Goal: Find specific page/section

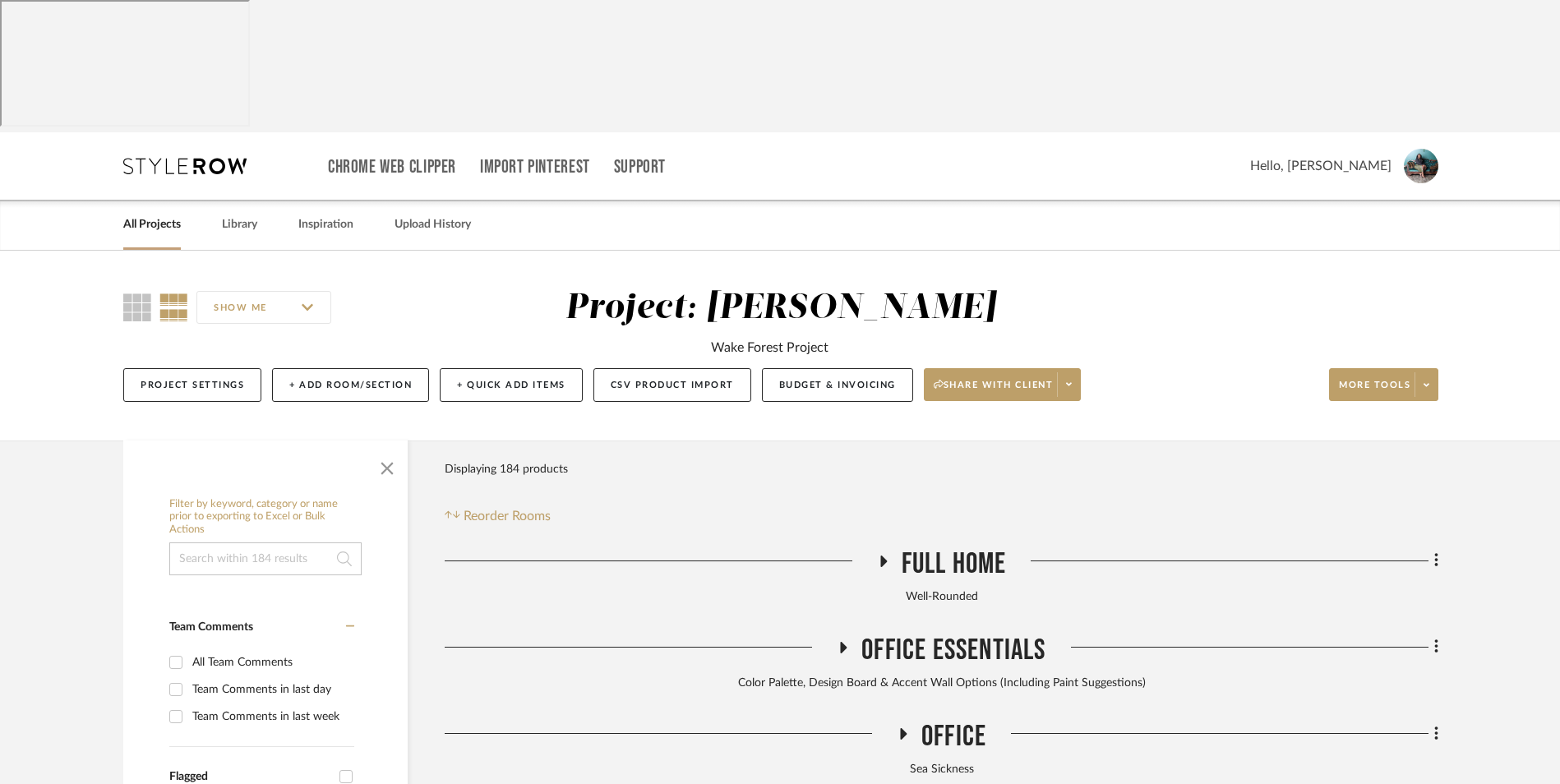
click at [148, 214] on link "All Projects" at bounding box center [152, 225] width 58 height 22
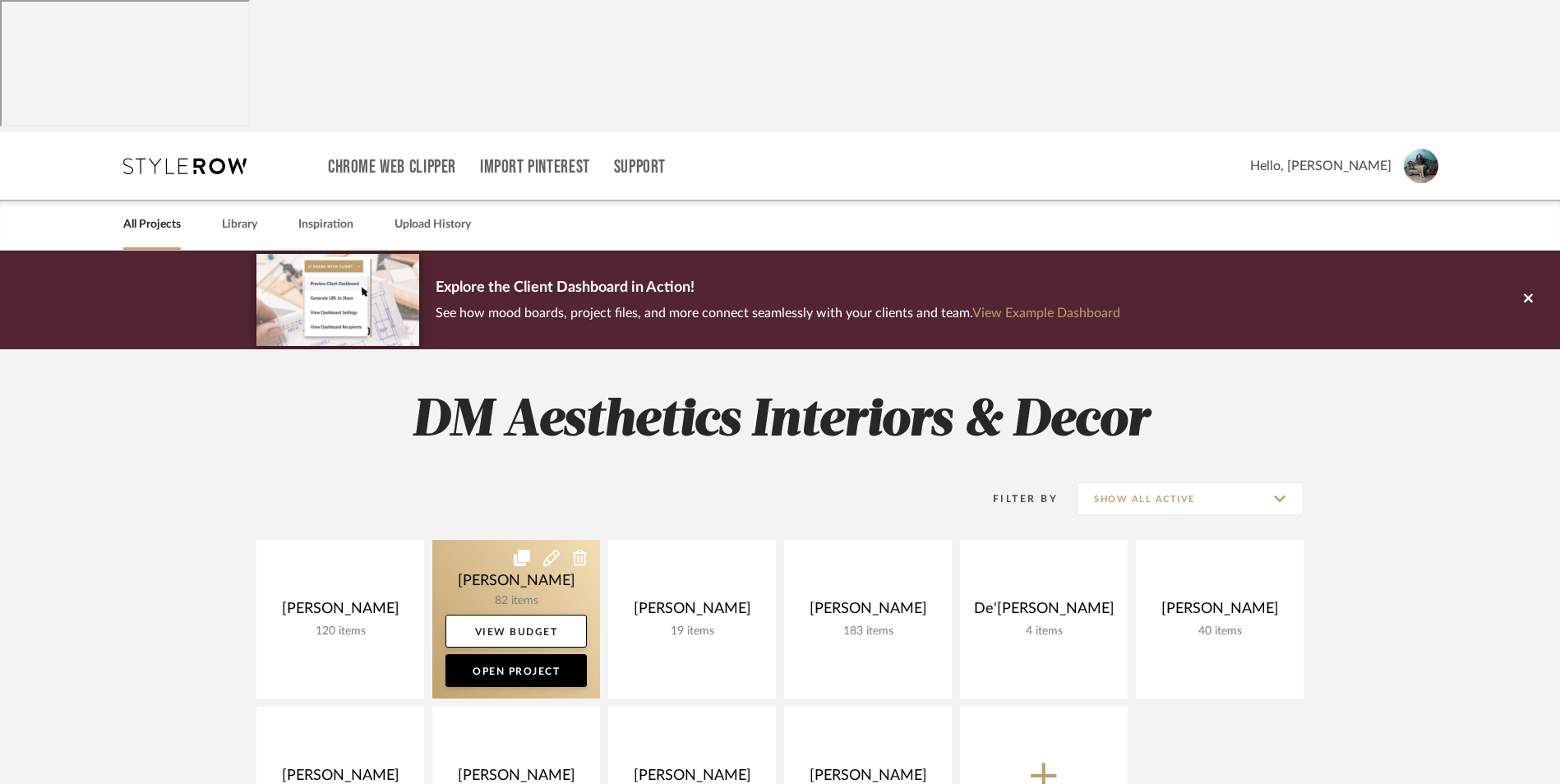
click at [514, 540] on link at bounding box center [516, 619] width 168 height 159
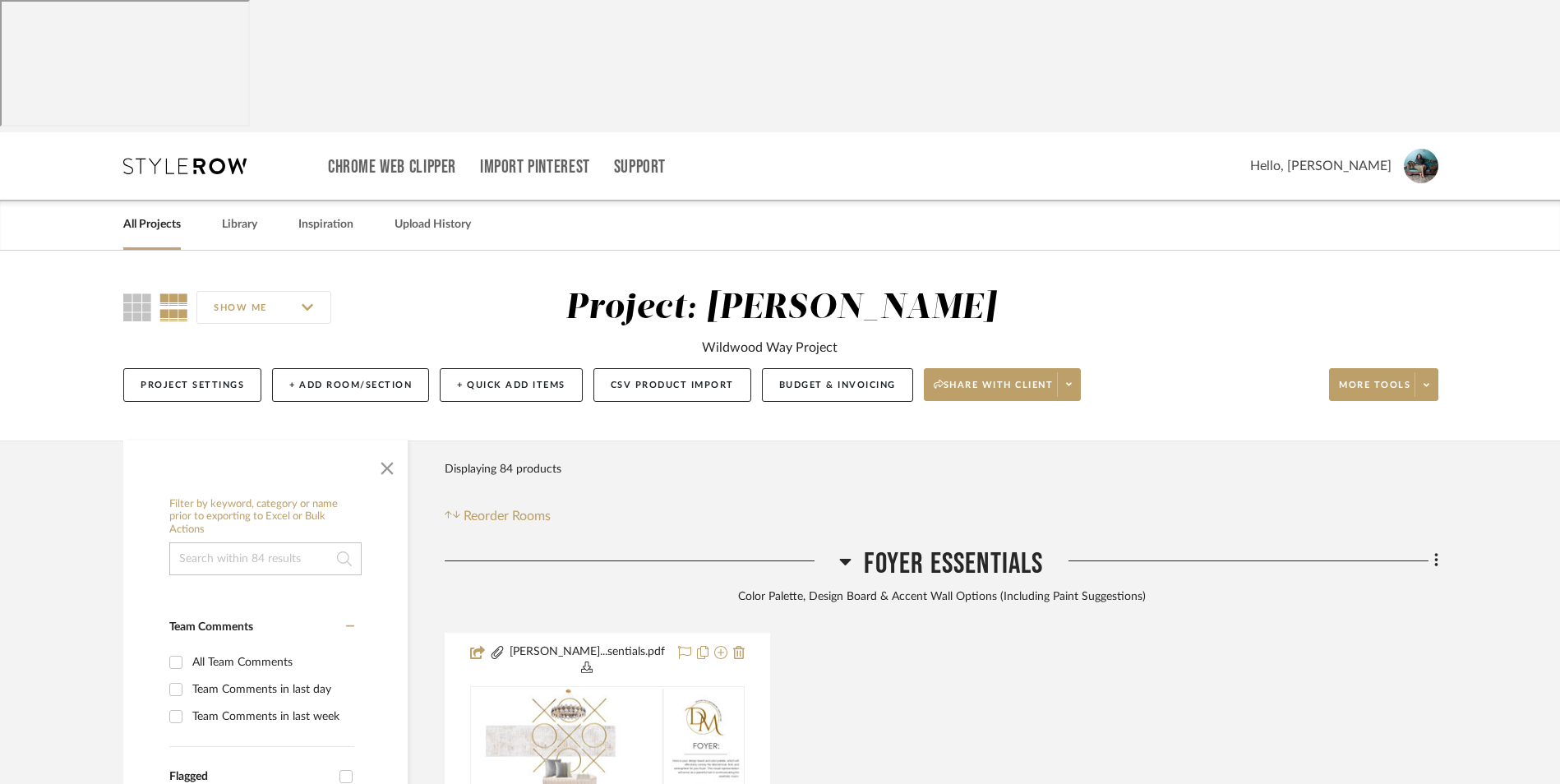
click at [845, 558] on icon at bounding box center [846, 561] width 12 height 6
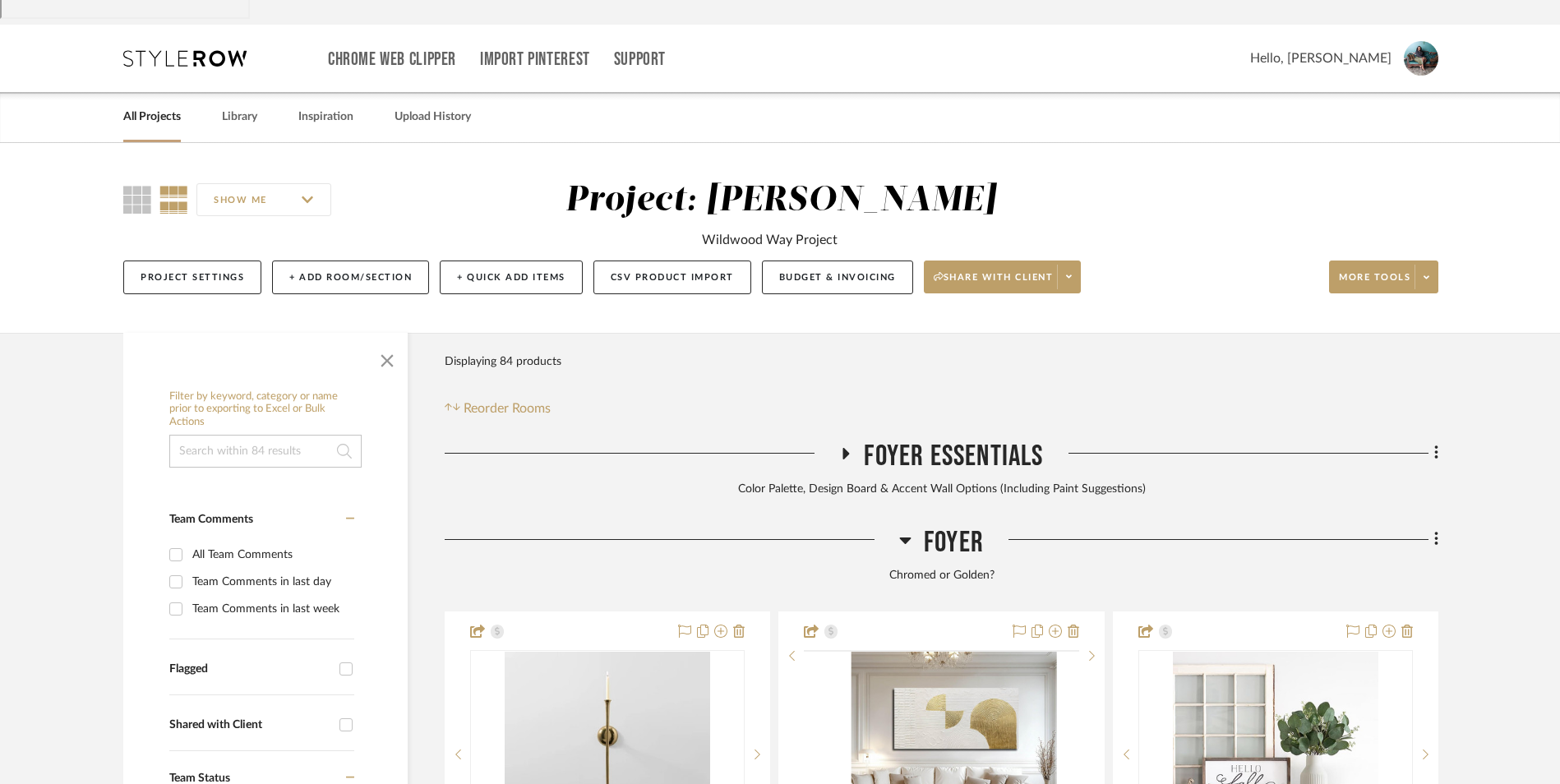
scroll to position [164, 0]
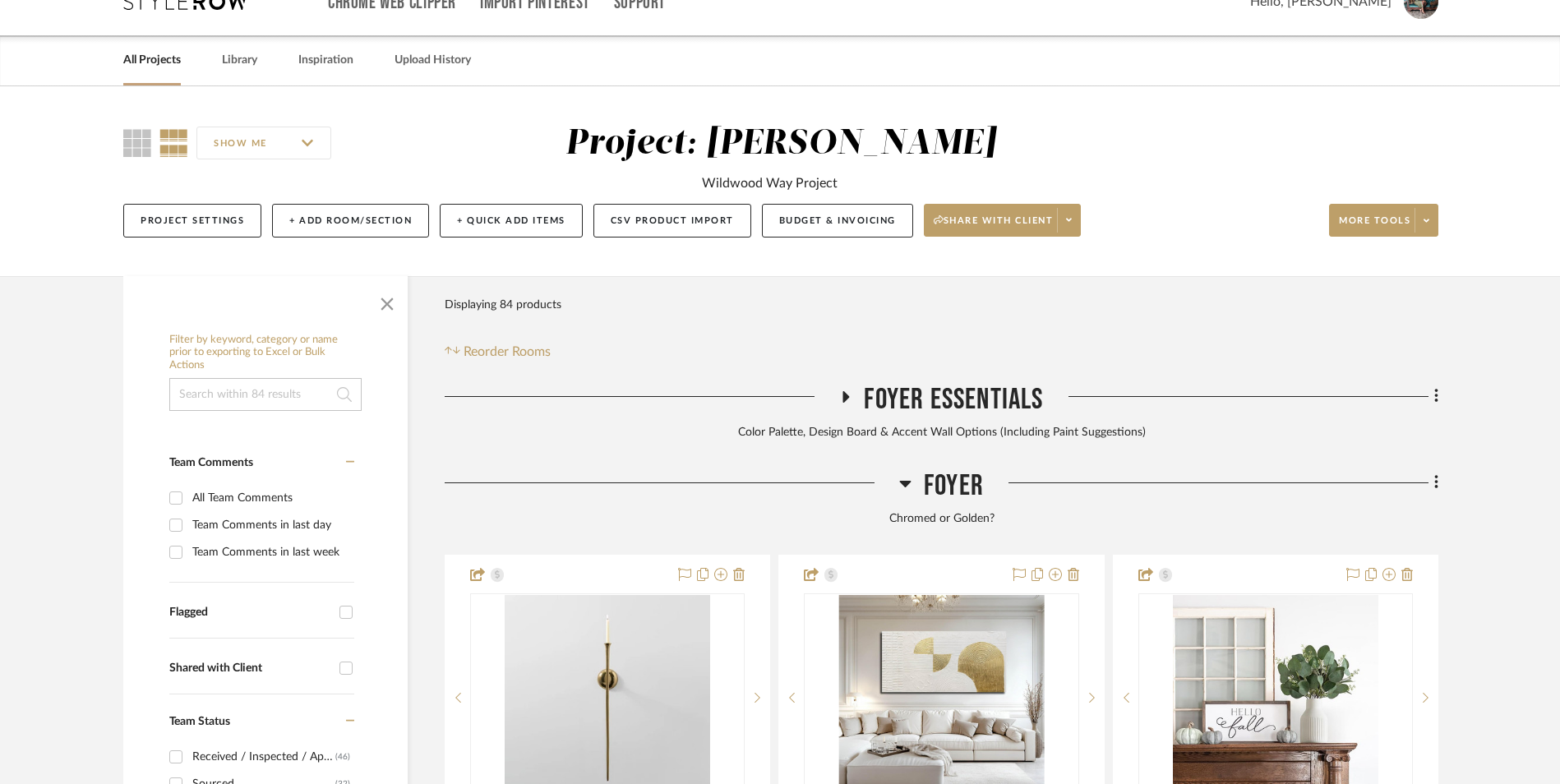
click at [908, 473] on icon at bounding box center [905, 483] width 12 height 20
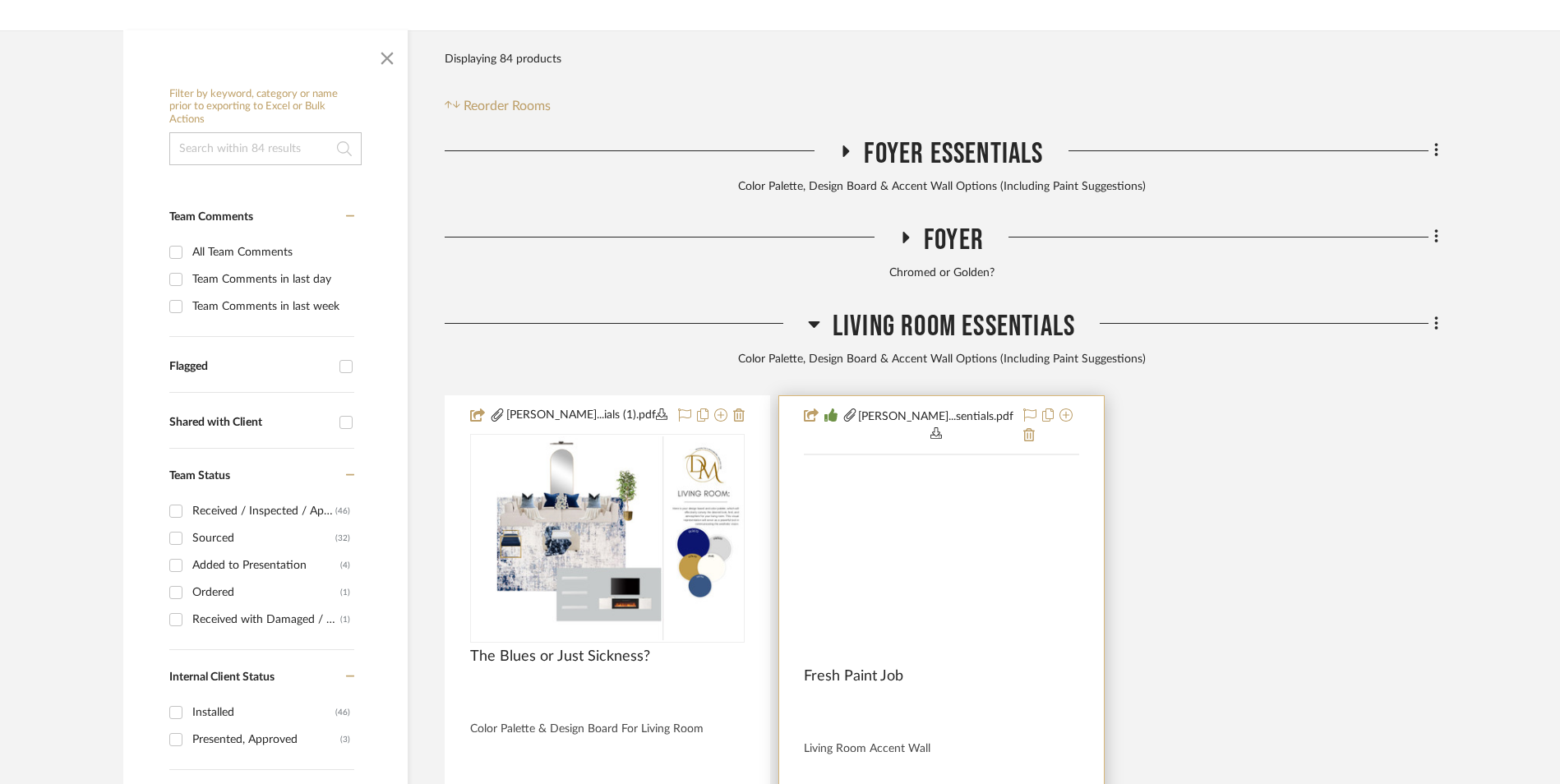
scroll to position [411, 0]
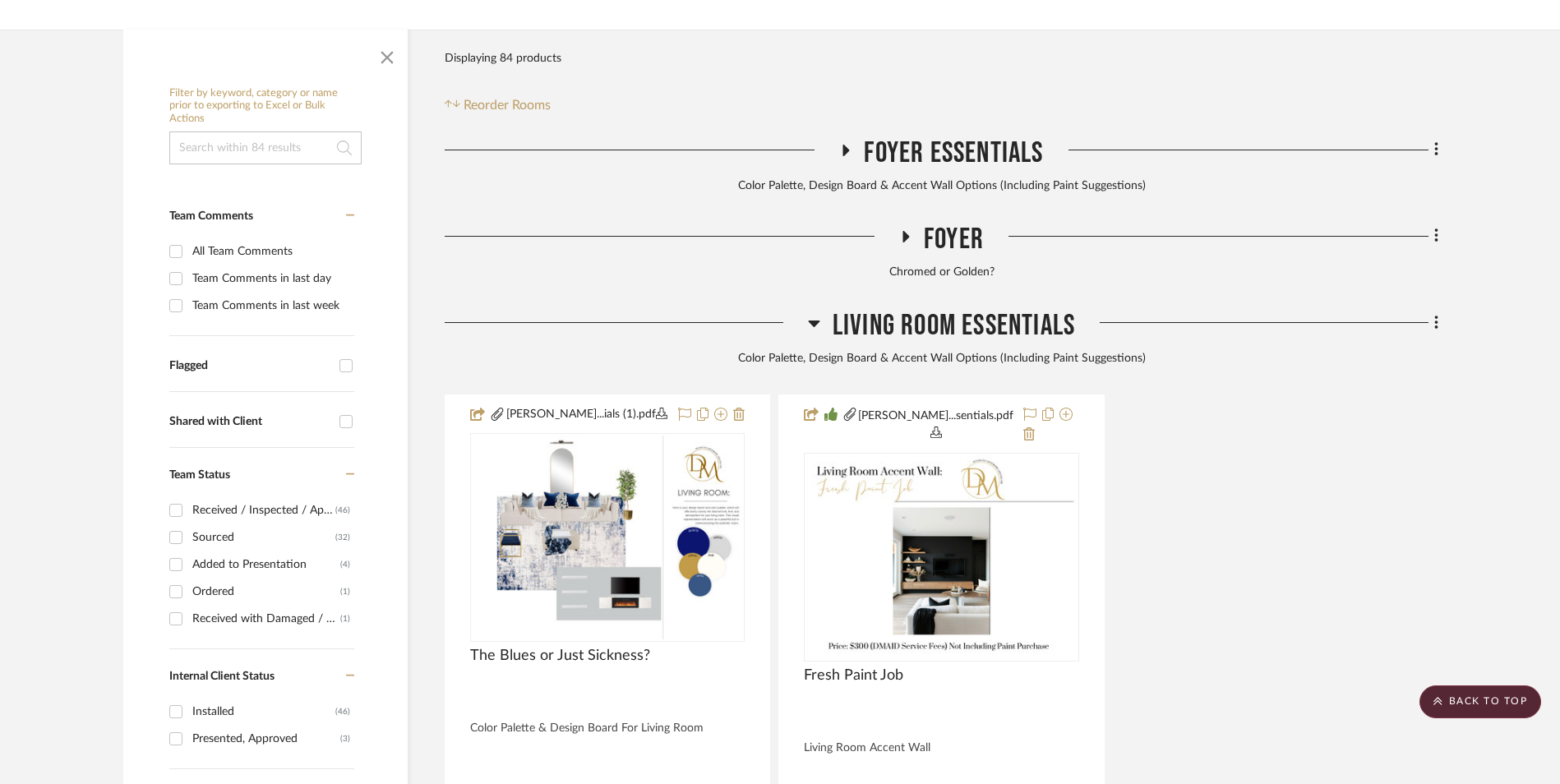
click at [813, 321] on icon at bounding box center [814, 323] width 12 height 6
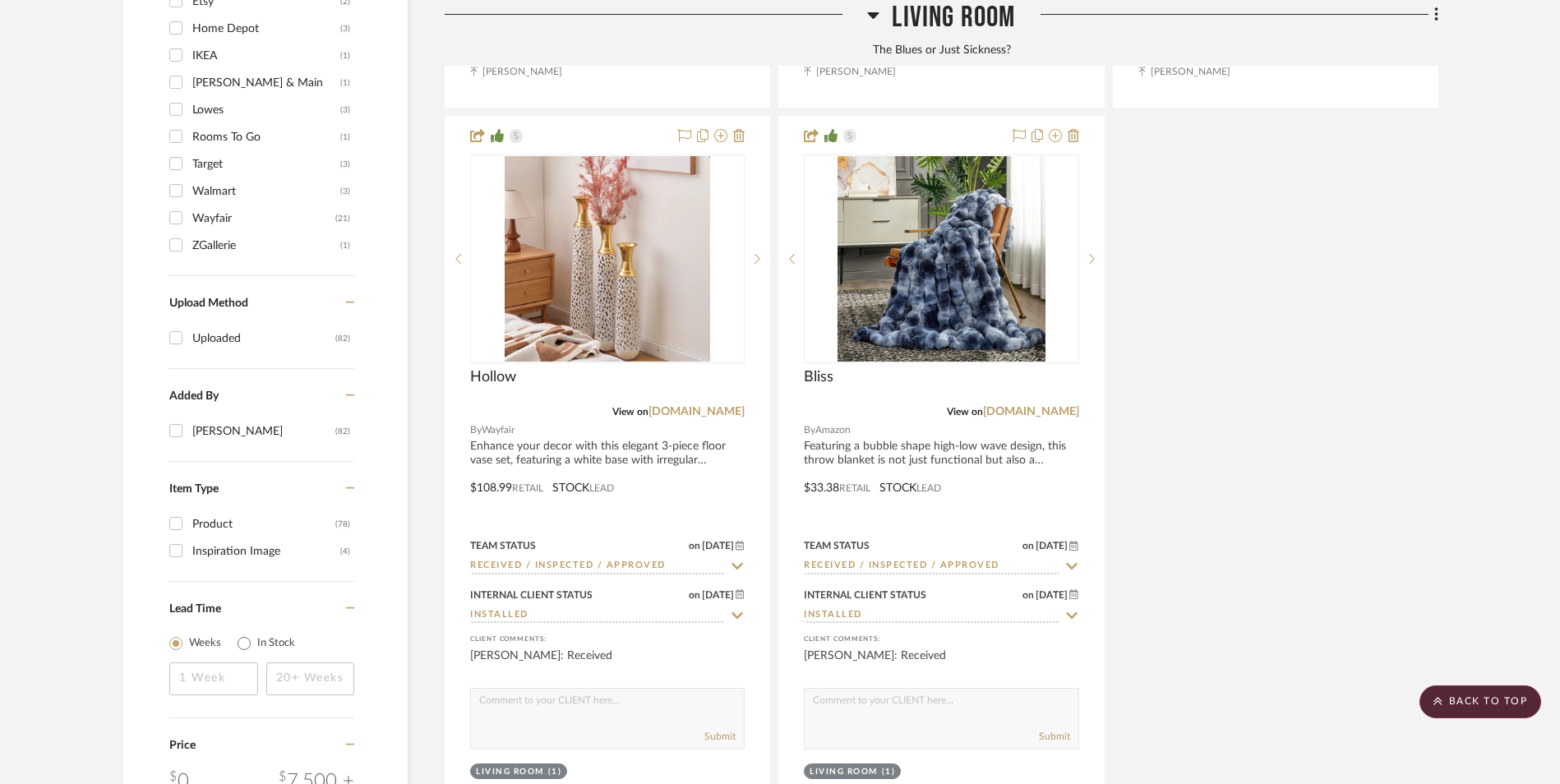
scroll to position [2547, 0]
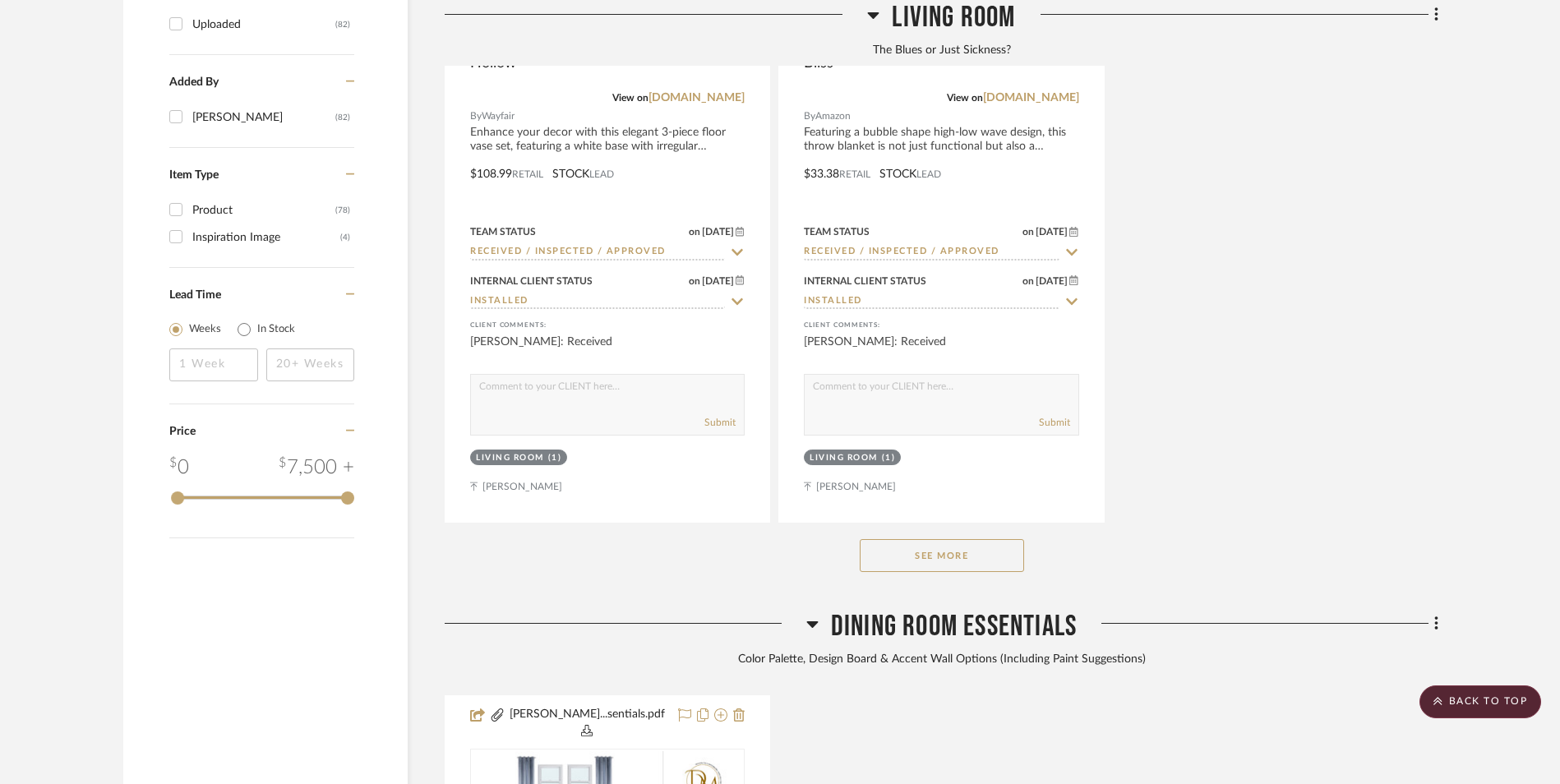
click at [955, 539] on button "See More" at bounding box center [942, 555] width 164 height 33
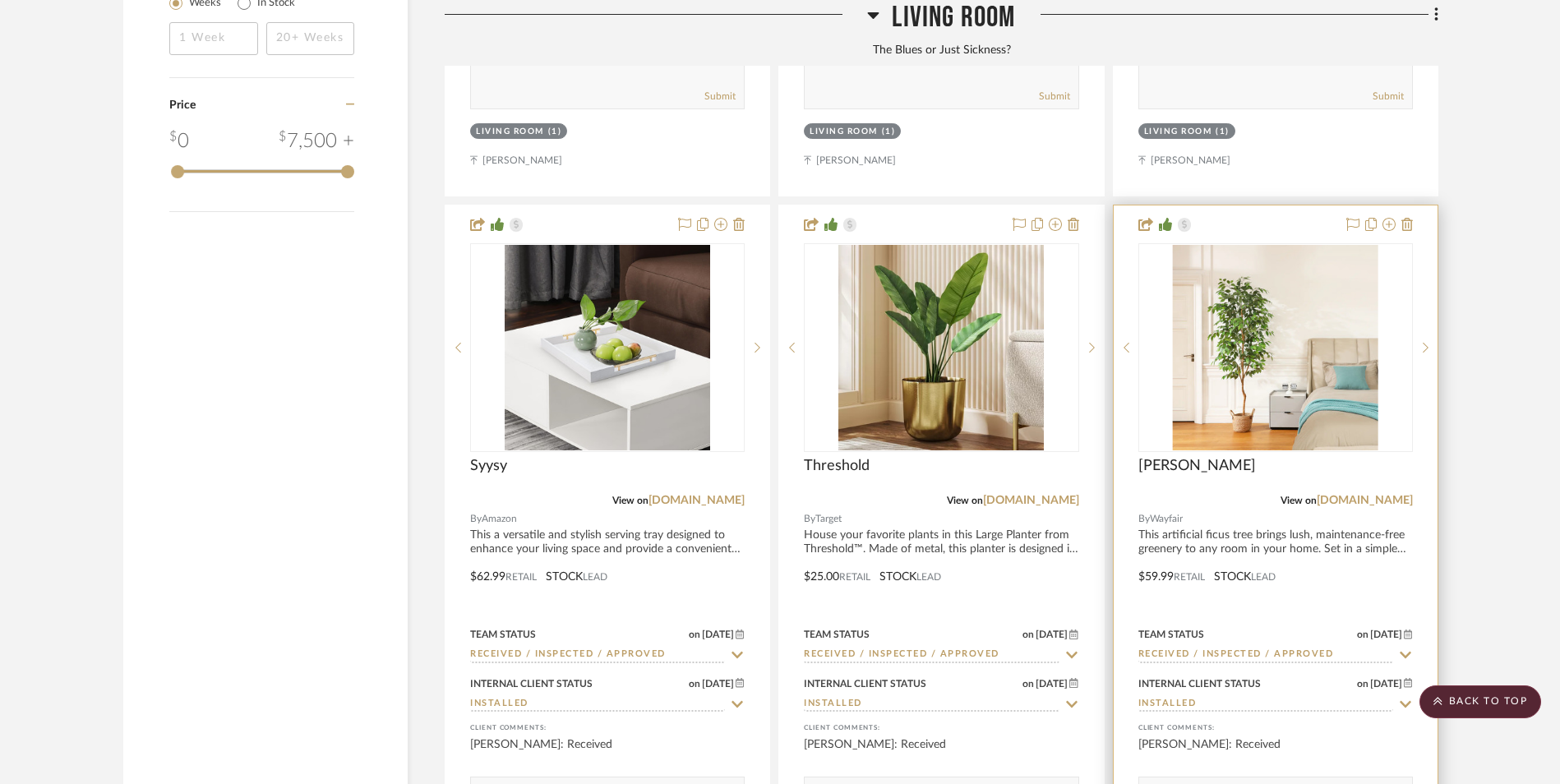
scroll to position [2876, 0]
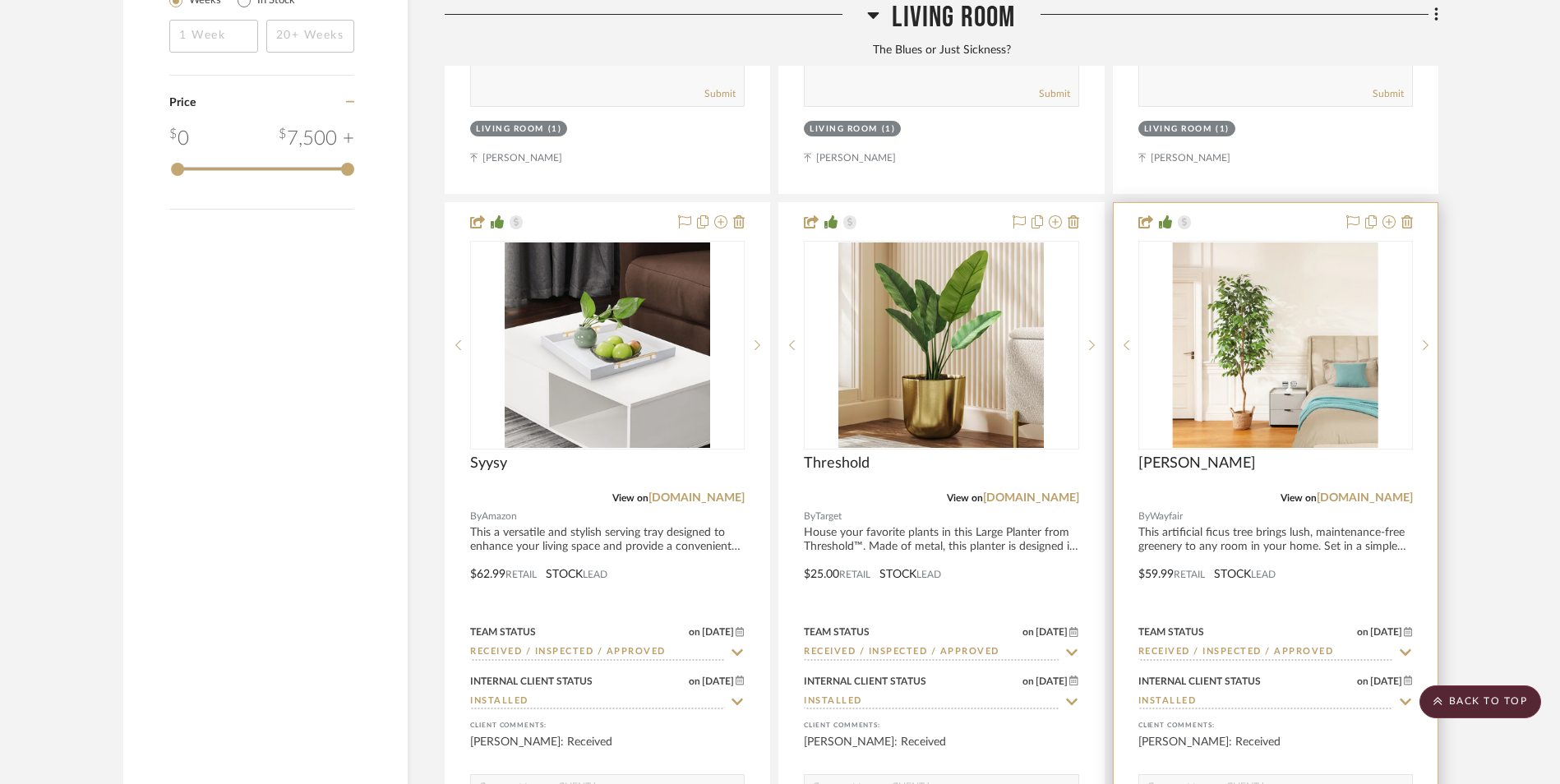
click at [1371, 492] on link "[DOMAIN_NAME]" at bounding box center [1365, 497] width 96 height 12
